Goal: Information Seeking & Learning: Learn about a topic

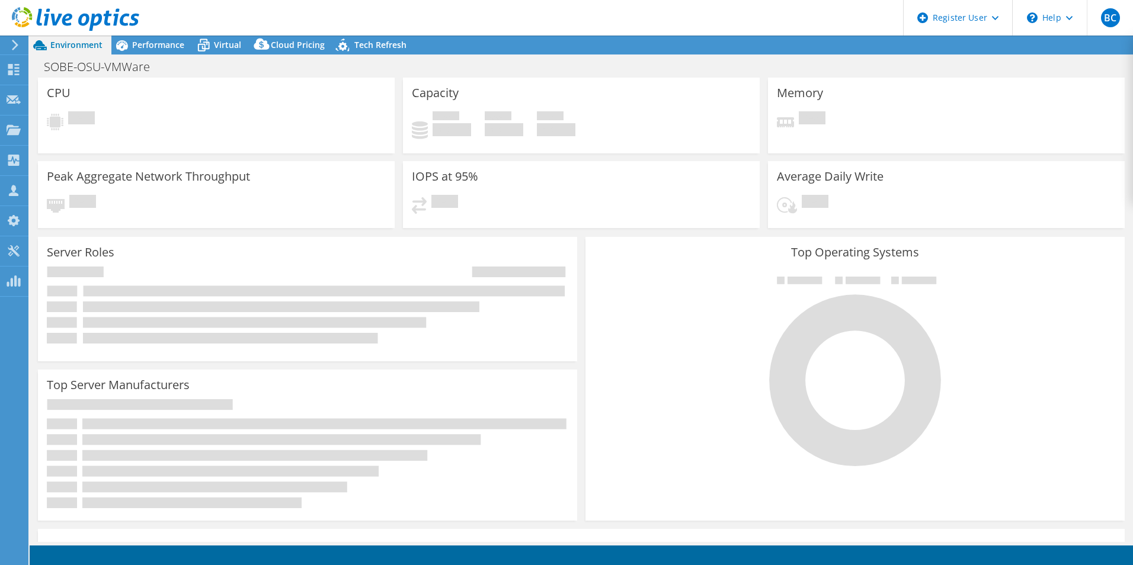
select select "USD"
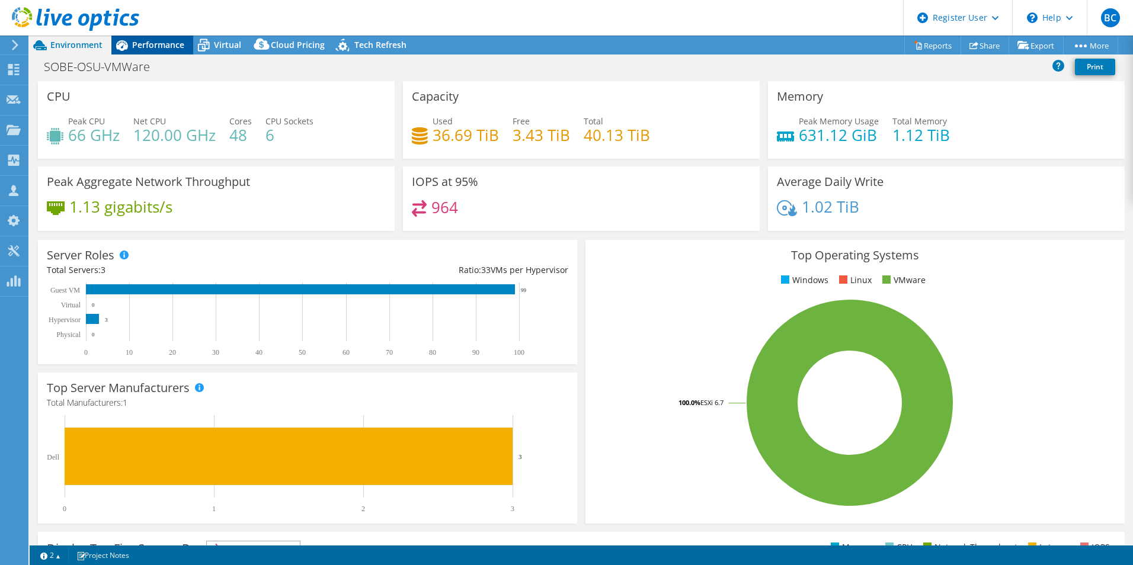
click at [142, 41] on span "Performance" at bounding box center [158, 44] width 52 height 11
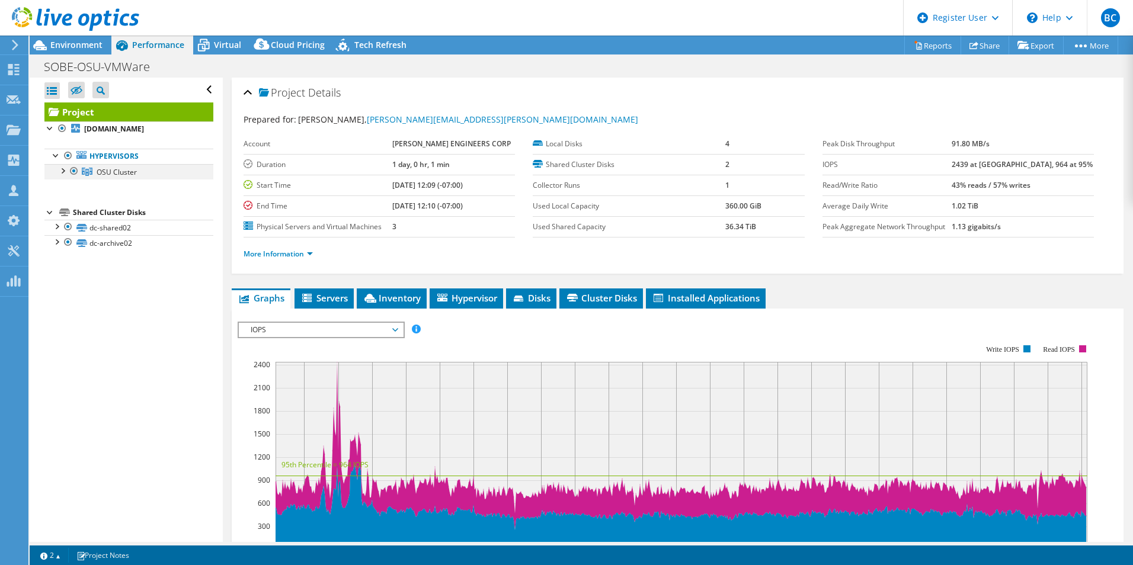
click at [57, 176] on div at bounding box center [62, 170] width 12 height 12
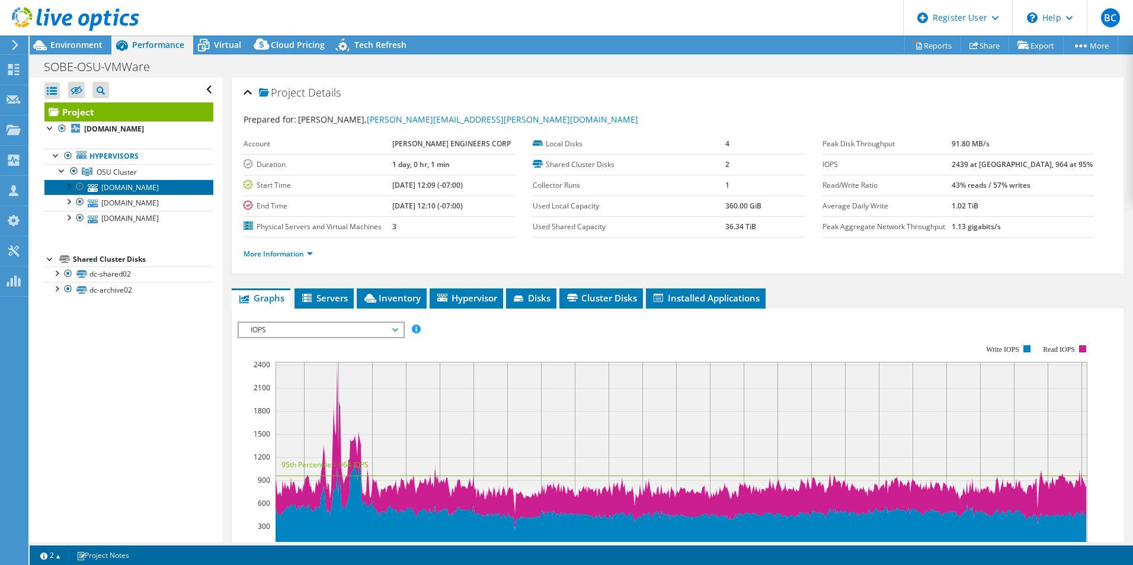
click at [143, 193] on link "[DOMAIN_NAME]" at bounding box center [128, 187] width 169 height 15
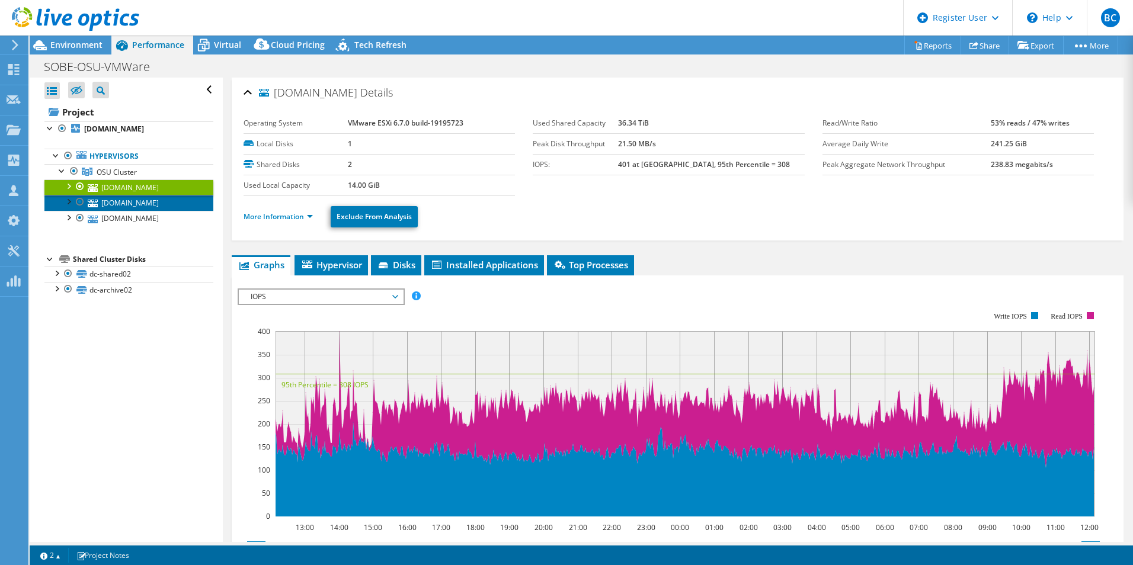
click at [148, 210] on link "[DOMAIN_NAME]" at bounding box center [128, 202] width 169 height 15
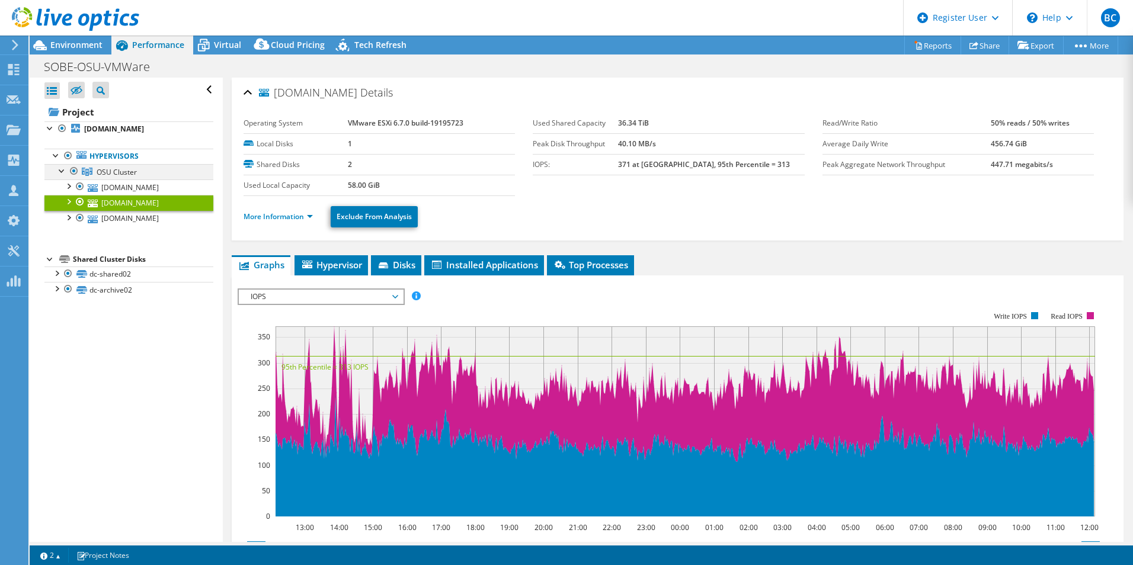
click at [59, 176] on div at bounding box center [62, 170] width 12 height 12
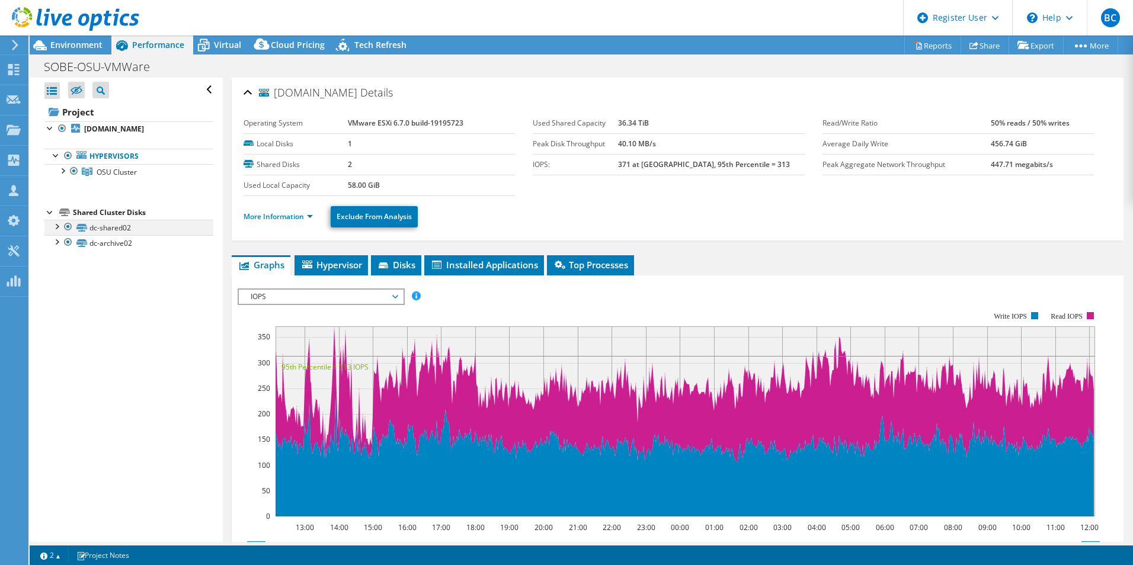
click at [59, 232] on div at bounding box center [56, 226] width 12 height 12
click at [50, 126] on div at bounding box center [50, 127] width 12 height 12
click at [53, 129] on div at bounding box center [50, 127] width 12 height 12
click at [62, 176] on div at bounding box center [62, 170] width 12 height 12
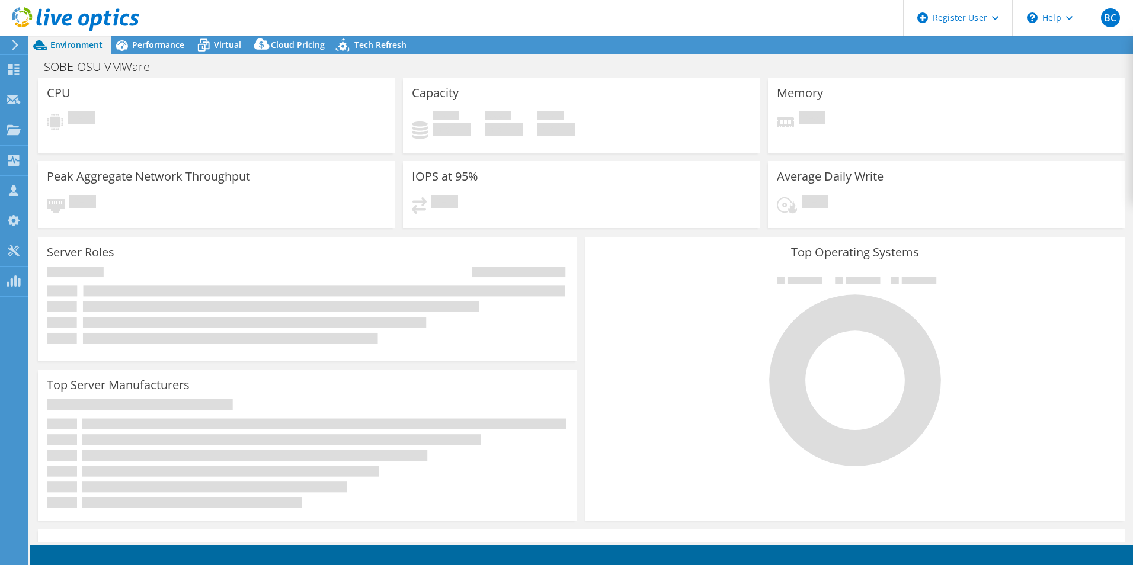
select select "USD"
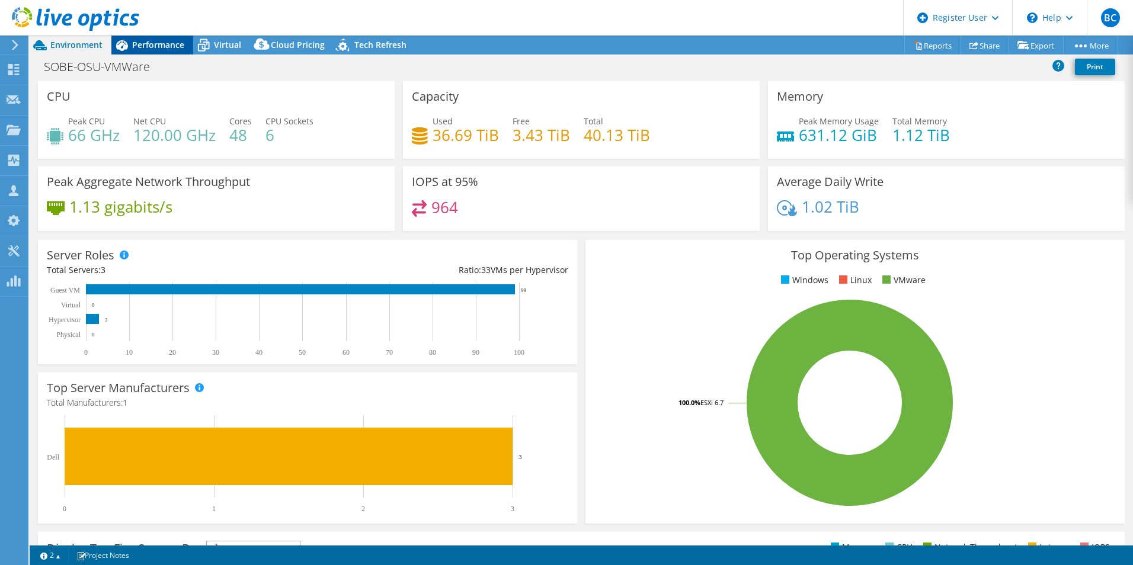
click at [121, 46] on icon at bounding box center [122, 45] width 12 height 11
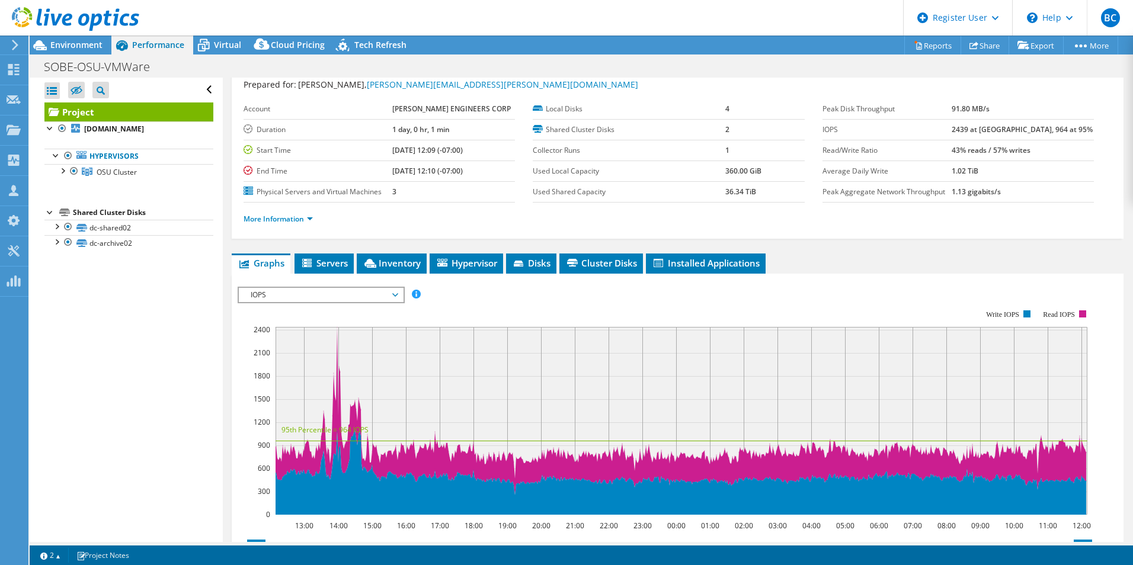
drag, startPoint x: 874, startPoint y: 212, endPoint x: 878, endPoint y: 246, distance: 34.0
drag, startPoint x: 885, startPoint y: 267, endPoint x: 887, endPoint y: 251, distance: 15.5
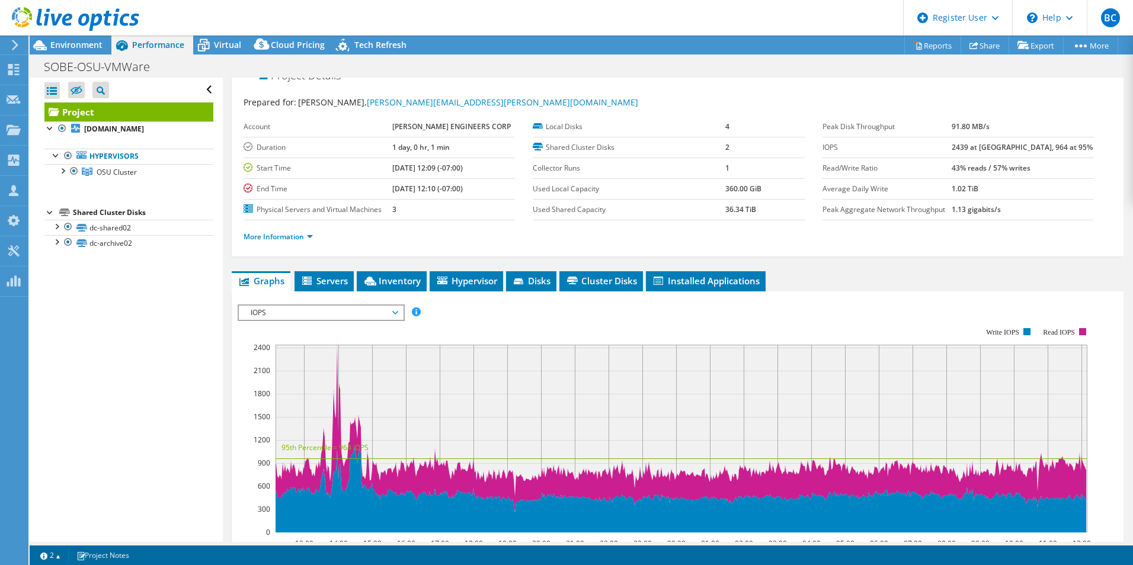
scroll to position [0, 0]
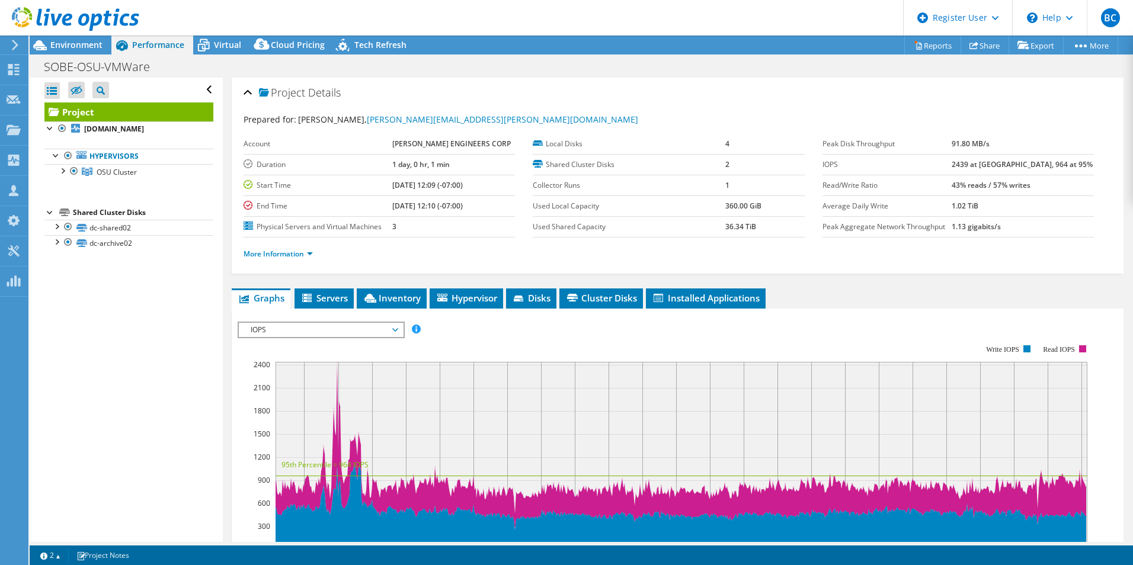
drag, startPoint x: 844, startPoint y: 243, endPoint x: 842, endPoint y: 233, distance: 9.6
drag, startPoint x: 979, startPoint y: 165, endPoint x: 995, endPoint y: 155, distance: 19.1
click at [995, 155] on td "2439 at [GEOGRAPHIC_DATA], 964 at 95%" at bounding box center [1022, 164] width 142 height 21
copy b "2439"
click at [303, 253] on link "More Information" at bounding box center [277, 254] width 69 height 10
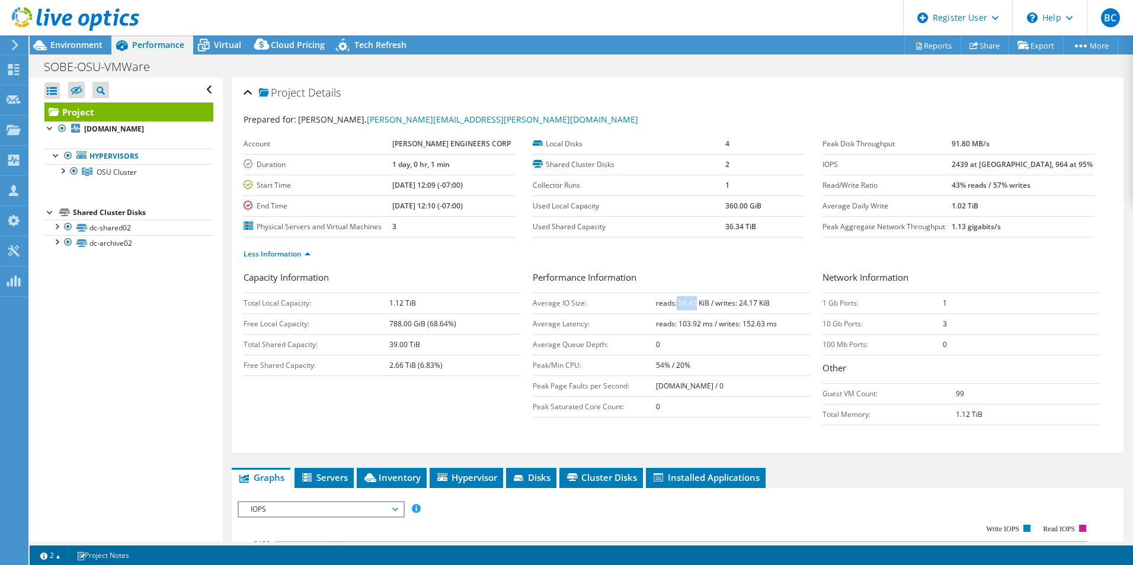
drag, startPoint x: 669, startPoint y: 299, endPoint x: 688, endPoint y: 299, distance: 19.0
click at [688, 299] on b "reads: 59.45 KiB / writes: 24.17 KiB" at bounding box center [713, 303] width 114 height 10
copy b "59.45"
drag, startPoint x: 979, startPoint y: 160, endPoint x: 1004, endPoint y: 156, distance: 25.1
click at [1004, 156] on td "2439 at [GEOGRAPHIC_DATA], 964 at 95%" at bounding box center [1022, 164] width 142 height 21
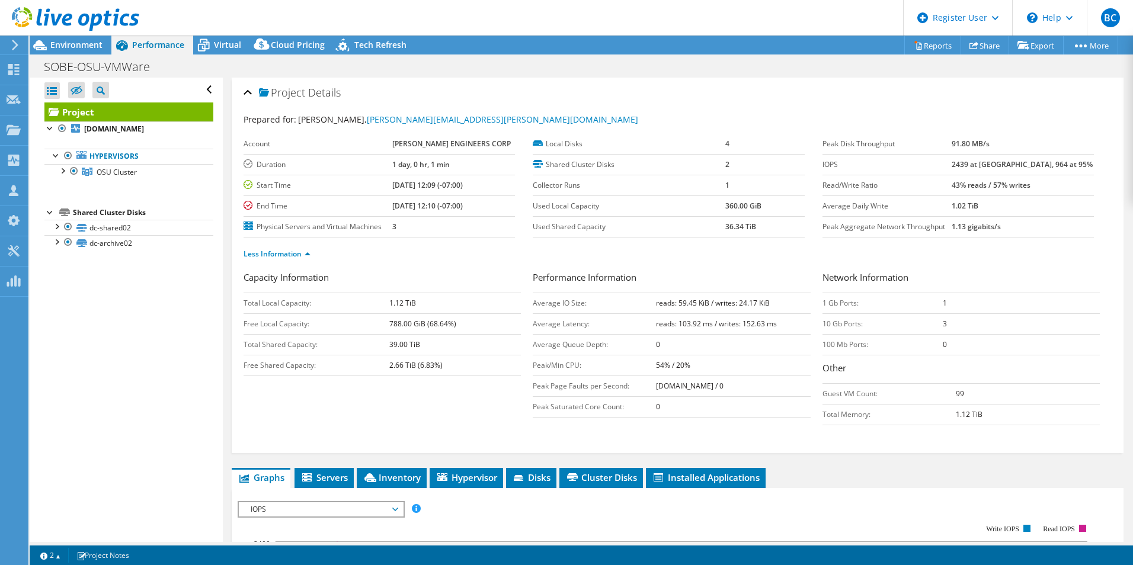
click at [1004, 156] on td "2439 at [GEOGRAPHIC_DATA], 964 at 95%" at bounding box center [1022, 164] width 142 height 21
